Goal: Task Accomplishment & Management: Complete application form

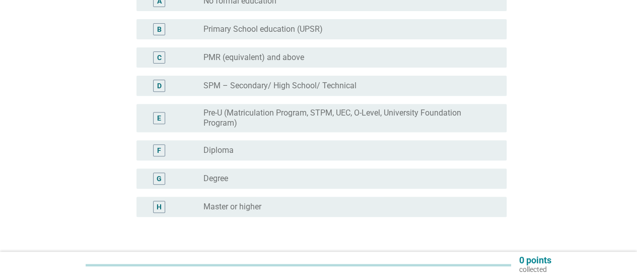
scroll to position [152, 0]
click at [334, 182] on div "radio_button_unchecked Degree" at bounding box center [347, 178] width 287 height 10
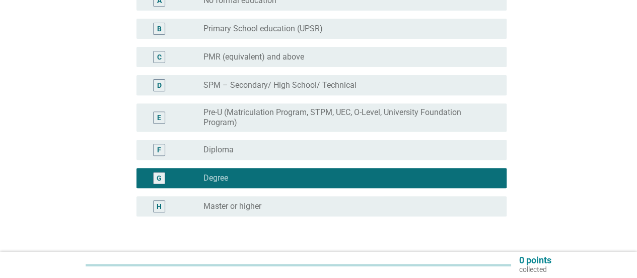
scroll to position [222, 0]
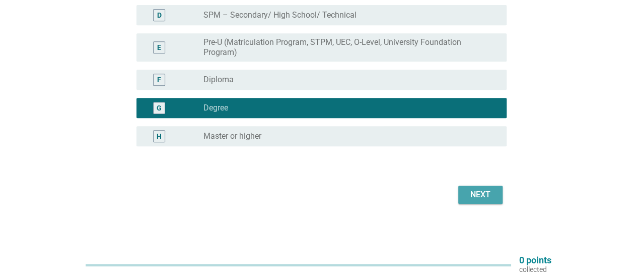
click at [479, 192] on div "Next" at bounding box center [481, 194] width 28 height 12
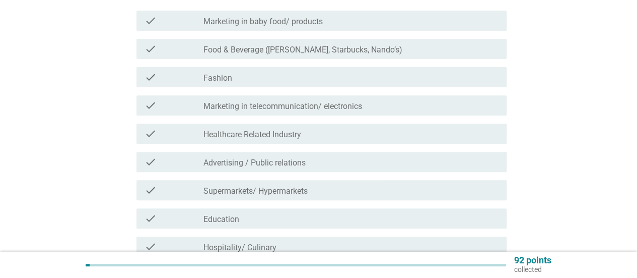
scroll to position [155, 0]
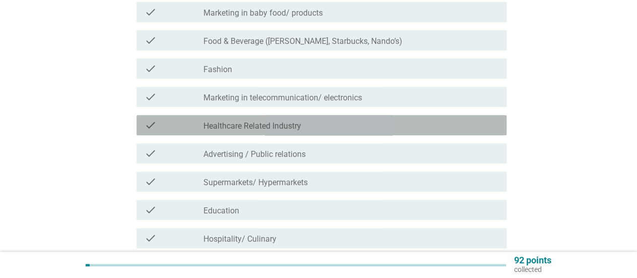
click at [296, 121] on label "Healthcare Related Industry" at bounding box center [253, 126] width 98 height 10
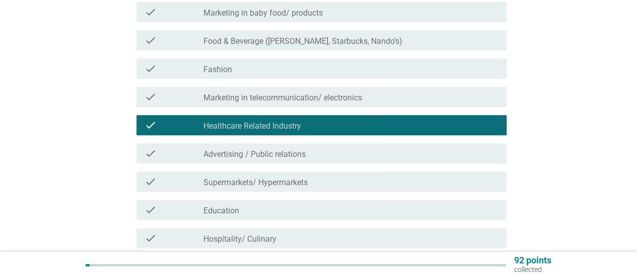
scroll to position [179, 0]
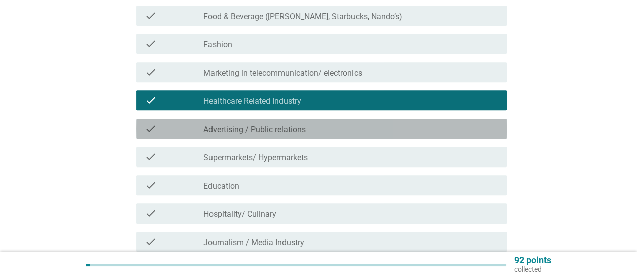
click at [296, 127] on label "Advertising / Public relations" at bounding box center [255, 129] width 102 height 10
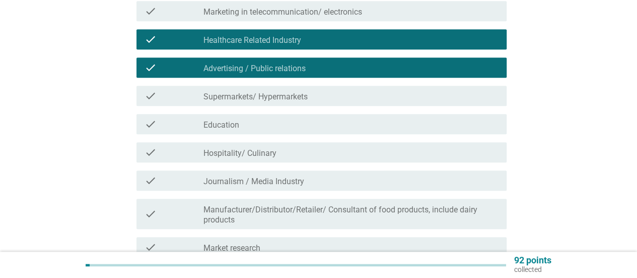
scroll to position [241, 0]
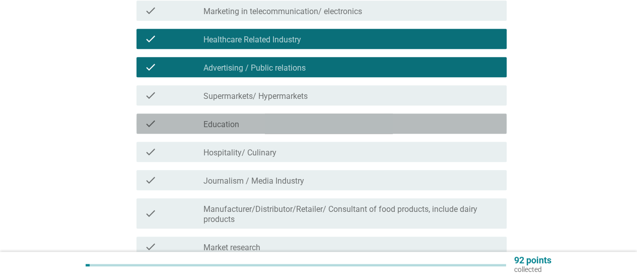
click at [296, 128] on div "check_box_outline_blank Education" at bounding box center [351, 123] width 295 height 12
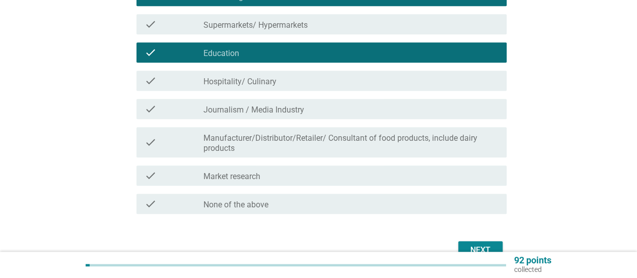
scroll to position [314, 0]
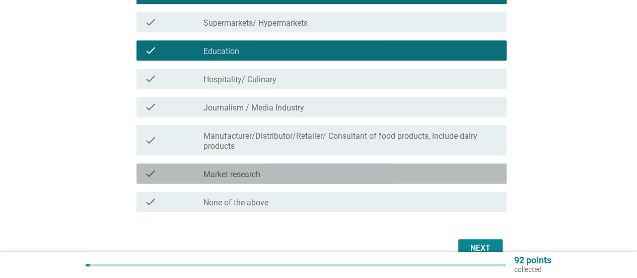
click at [355, 175] on div "check_box_outline_blank Market research" at bounding box center [351, 173] width 295 height 12
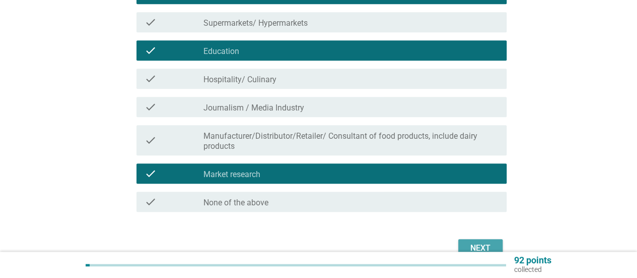
click at [478, 243] on div "Next" at bounding box center [481, 248] width 28 height 12
